Goal: Obtain resource: Download file/media

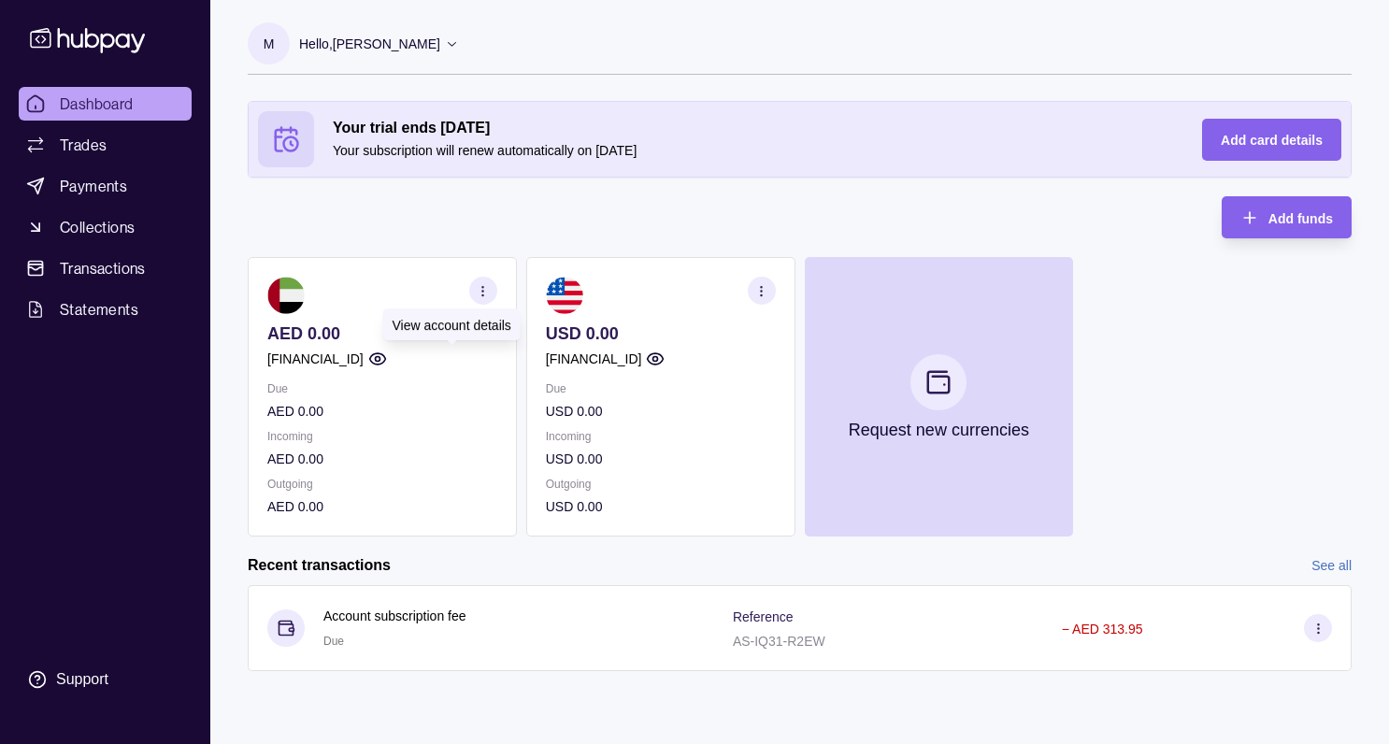
click at [385, 353] on icon "button" at bounding box center [377, 358] width 16 height 11
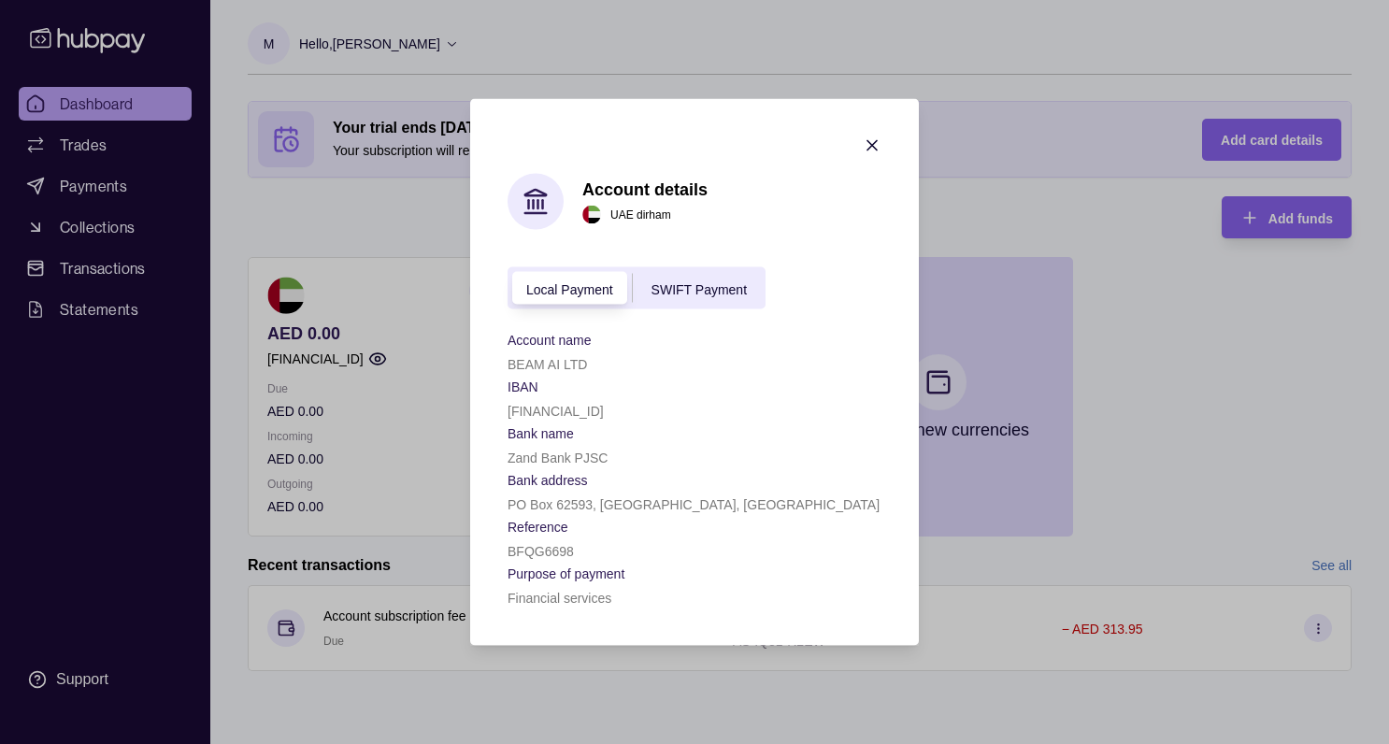
click at [564, 409] on p "[FINANCIAL_ID]" at bounding box center [556, 411] width 96 height 15
copy p "[FINANCIAL_ID]"
drag, startPoint x: 509, startPoint y: 458, endPoint x: 639, endPoint y: 457, distance: 129.9
click at [639, 457] on div "Zand Bank PJSC" at bounding box center [695, 457] width 374 height 22
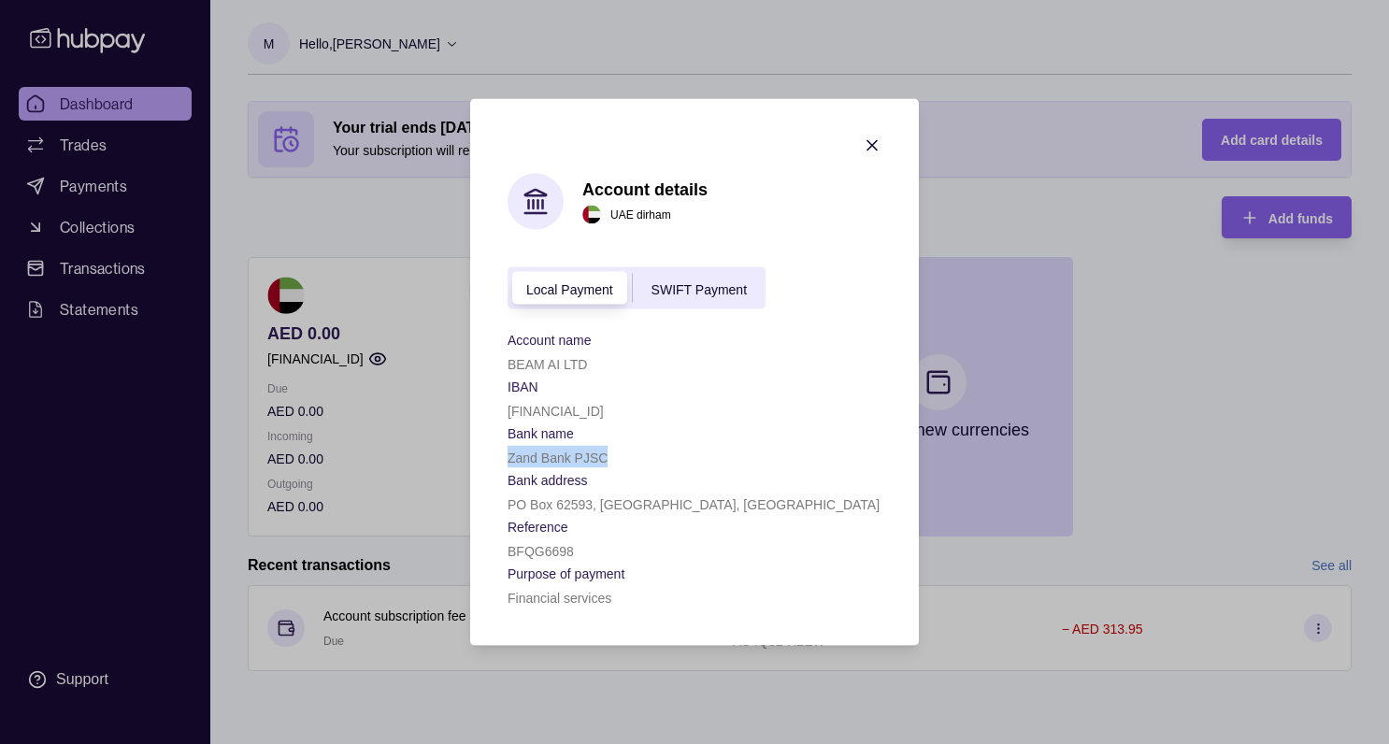
copy p "Zand Bank PJSC"
drag, startPoint x: 509, startPoint y: 501, endPoint x: 731, endPoint y: 506, distance: 221.6
click at [731, 506] on div "PO Box 62593, [GEOGRAPHIC_DATA], [GEOGRAPHIC_DATA]" at bounding box center [695, 504] width 374 height 22
copy p "PO Box 62593, [GEOGRAPHIC_DATA], [GEOGRAPHIC_DATA]"
drag, startPoint x: 509, startPoint y: 365, endPoint x: 656, endPoint y: 364, distance: 147.7
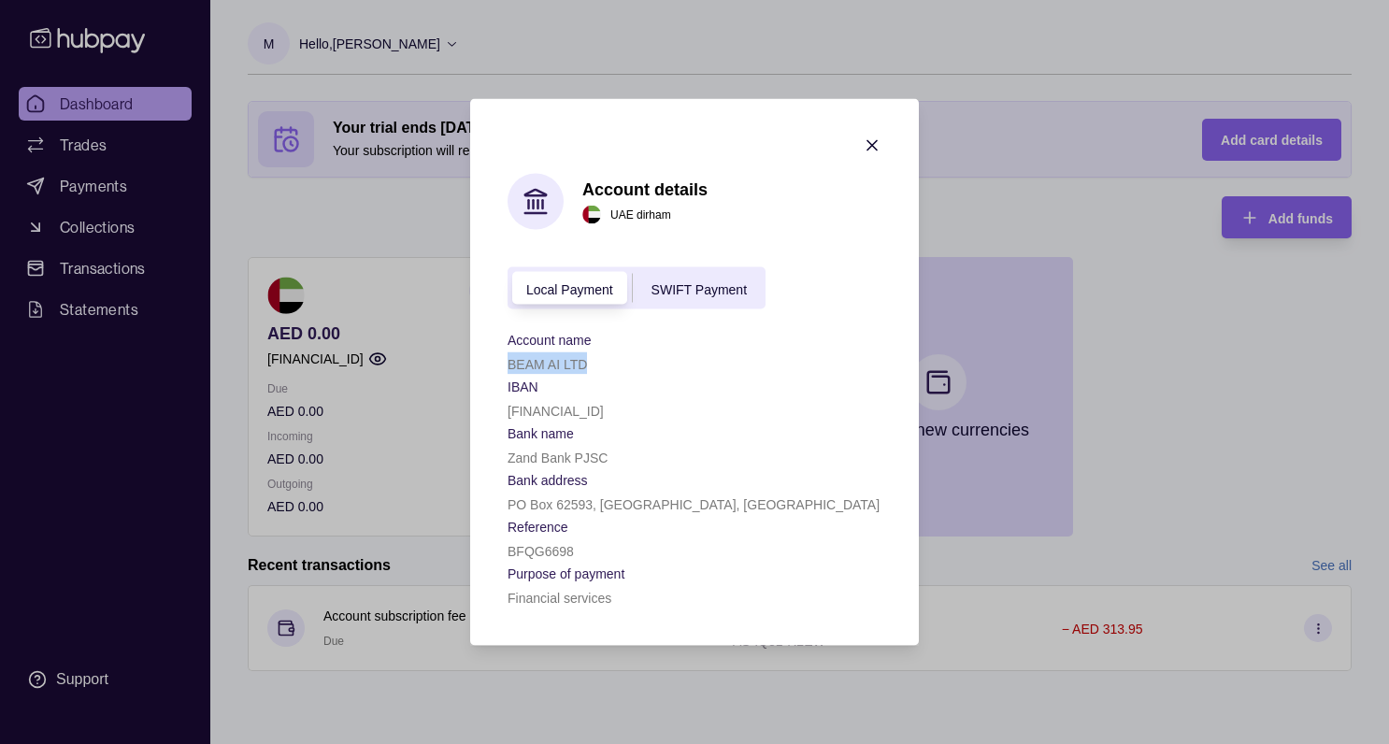
click at [656, 364] on div "BEAM AI LTD" at bounding box center [695, 363] width 374 height 22
copy p "BEAM AI LTD"
click at [713, 291] on span "SWIFT Payment" at bounding box center [699, 288] width 95 height 15
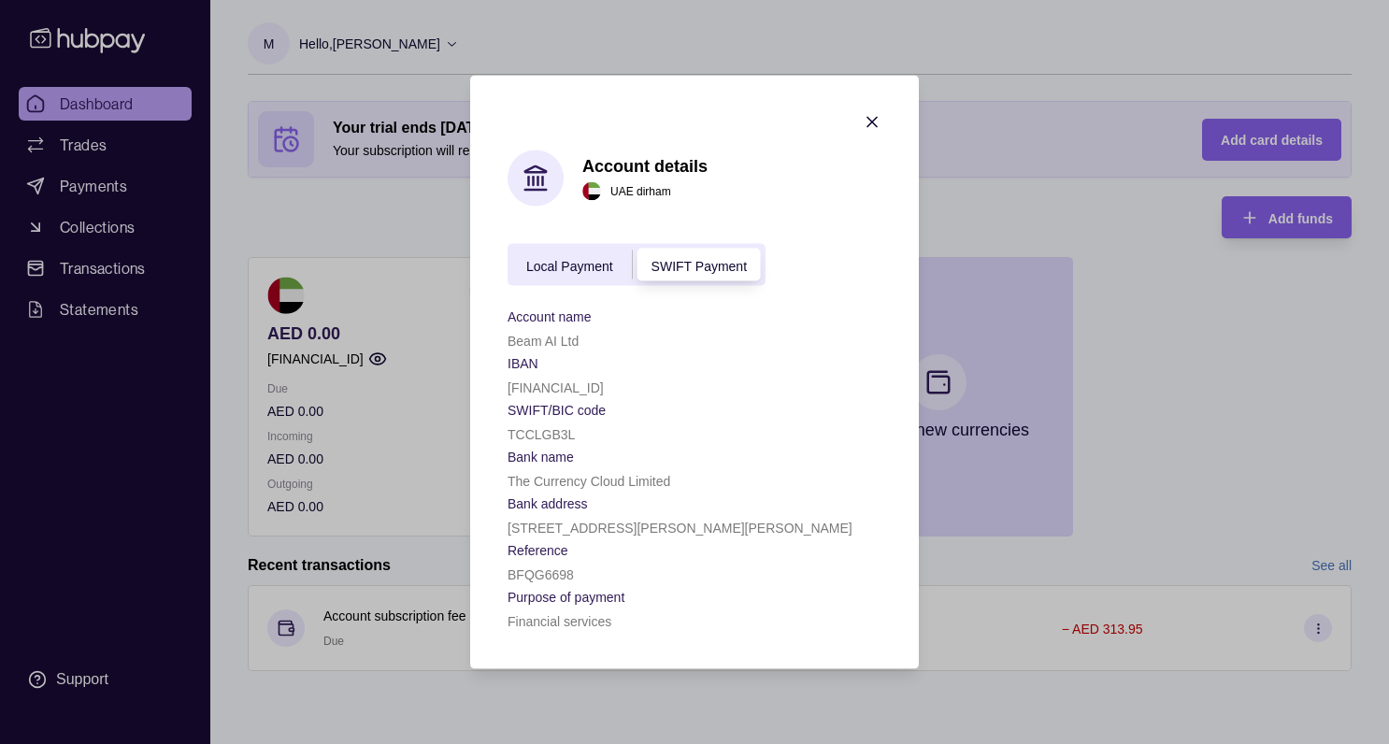
click at [561, 260] on span "Local Payment" at bounding box center [569, 265] width 87 height 15
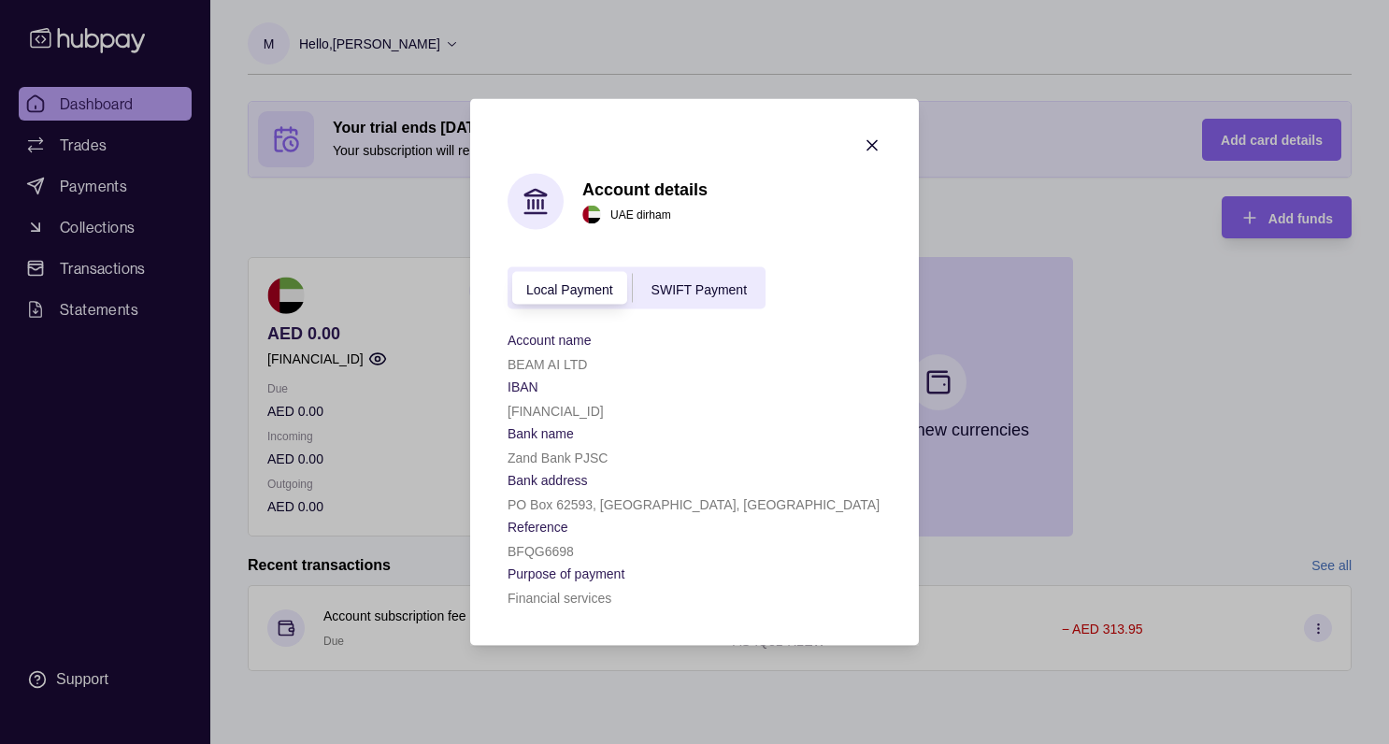
click at [681, 280] on div "SWIFT Payment" at bounding box center [699, 288] width 133 height 22
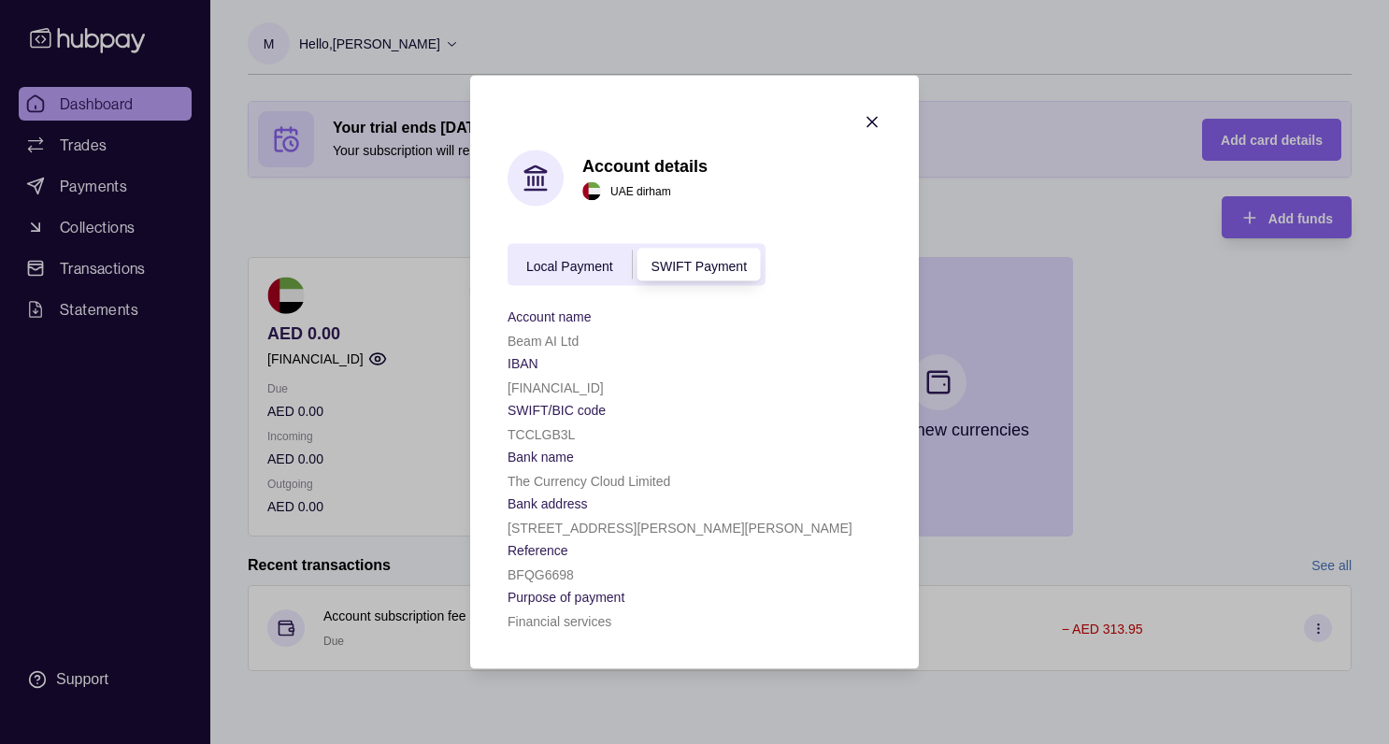
click at [567, 266] on span "Local Payment" at bounding box center [569, 265] width 87 height 15
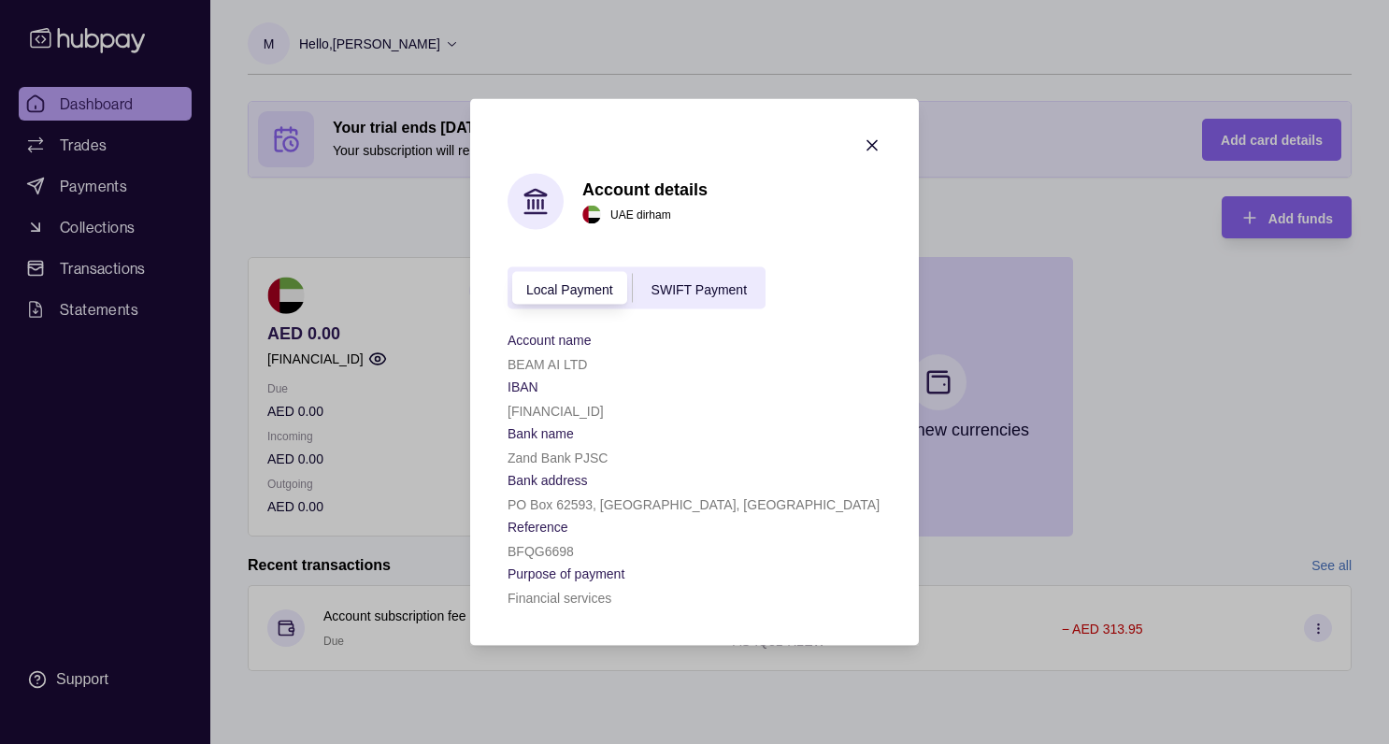
click at [683, 291] on span "SWIFT Payment" at bounding box center [699, 288] width 95 height 15
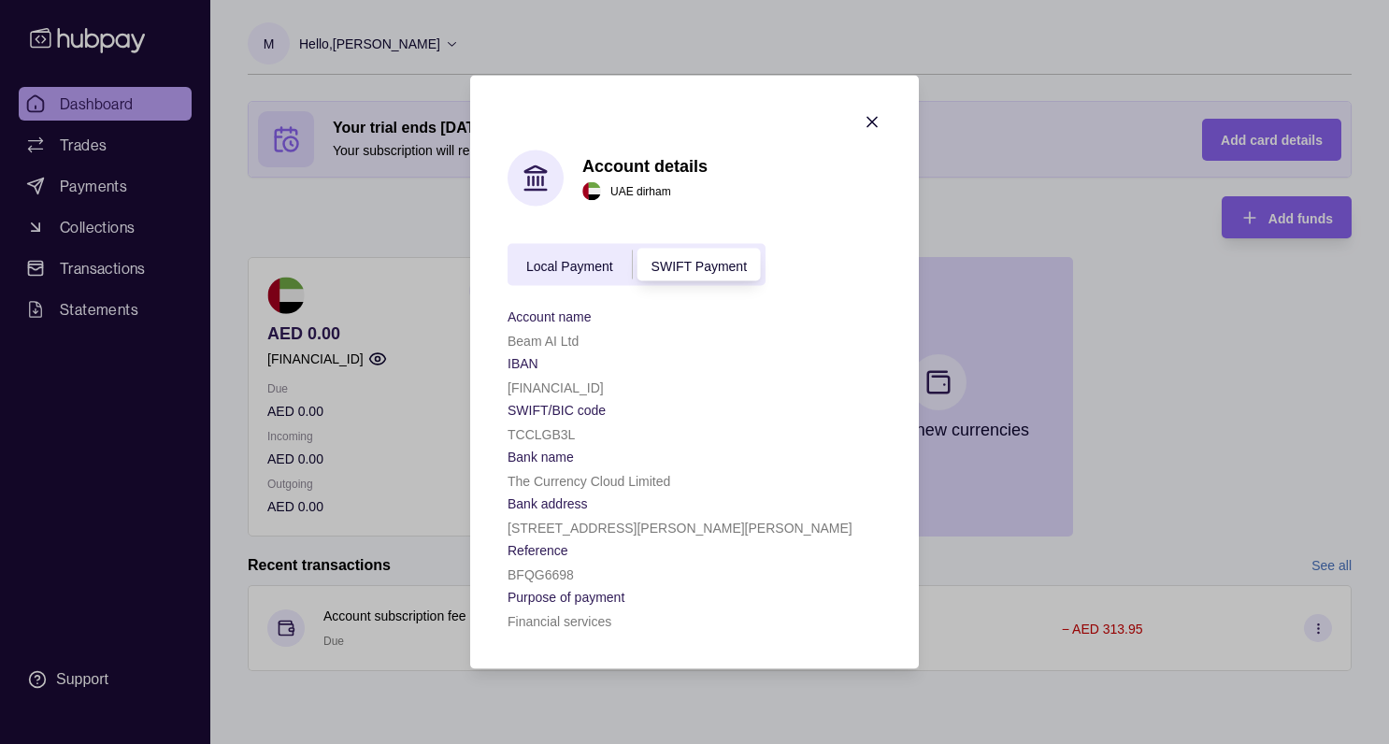
click at [562, 265] on span "Local Payment" at bounding box center [569, 265] width 87 height 15
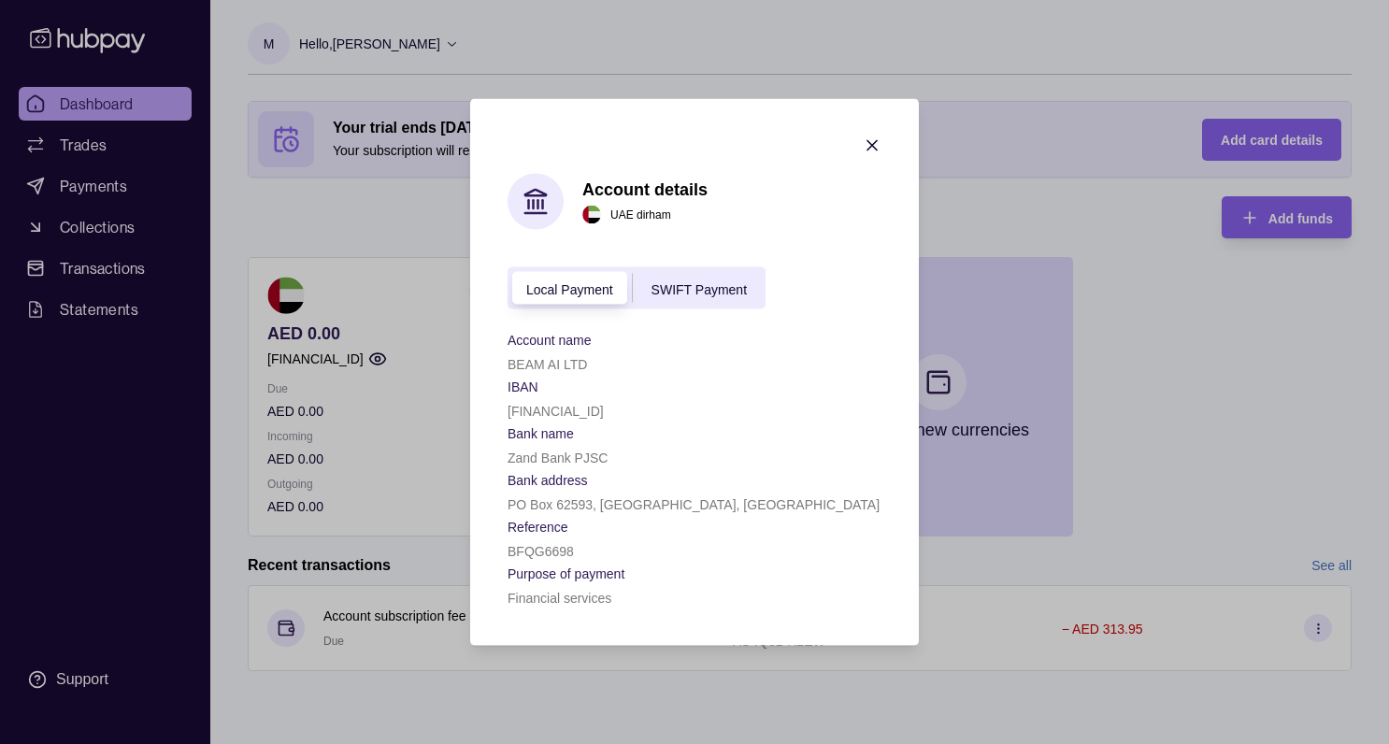
click at [871, 142] on icon "button" at bounding box center [872, 145] width 19 height 19
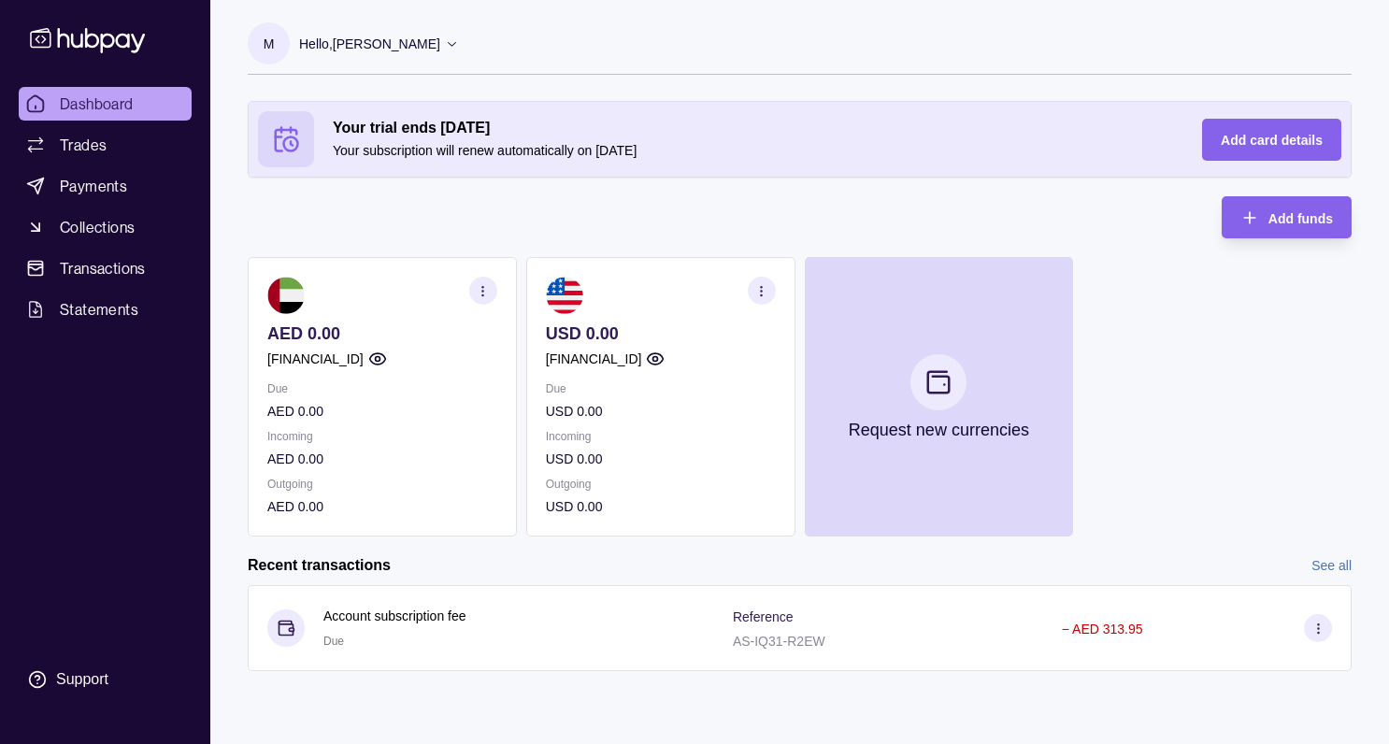
click at [471, 294] on section "button" at bounding box center [483, 291] width 28 height 28
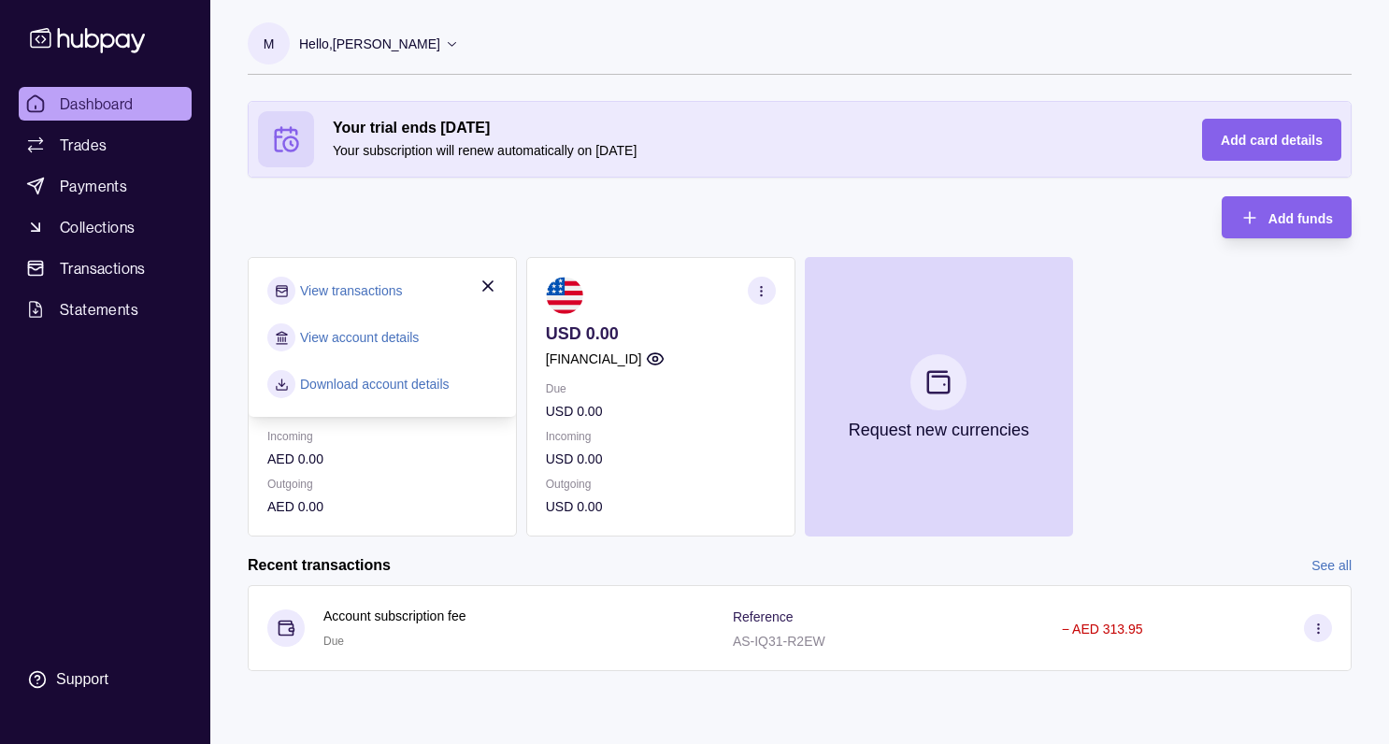
click at [372, 380] on link "Download account details" at bounding box center [375, 384] width 150 height 21
